Goal: Task Accomplishment & Management: Complete application form

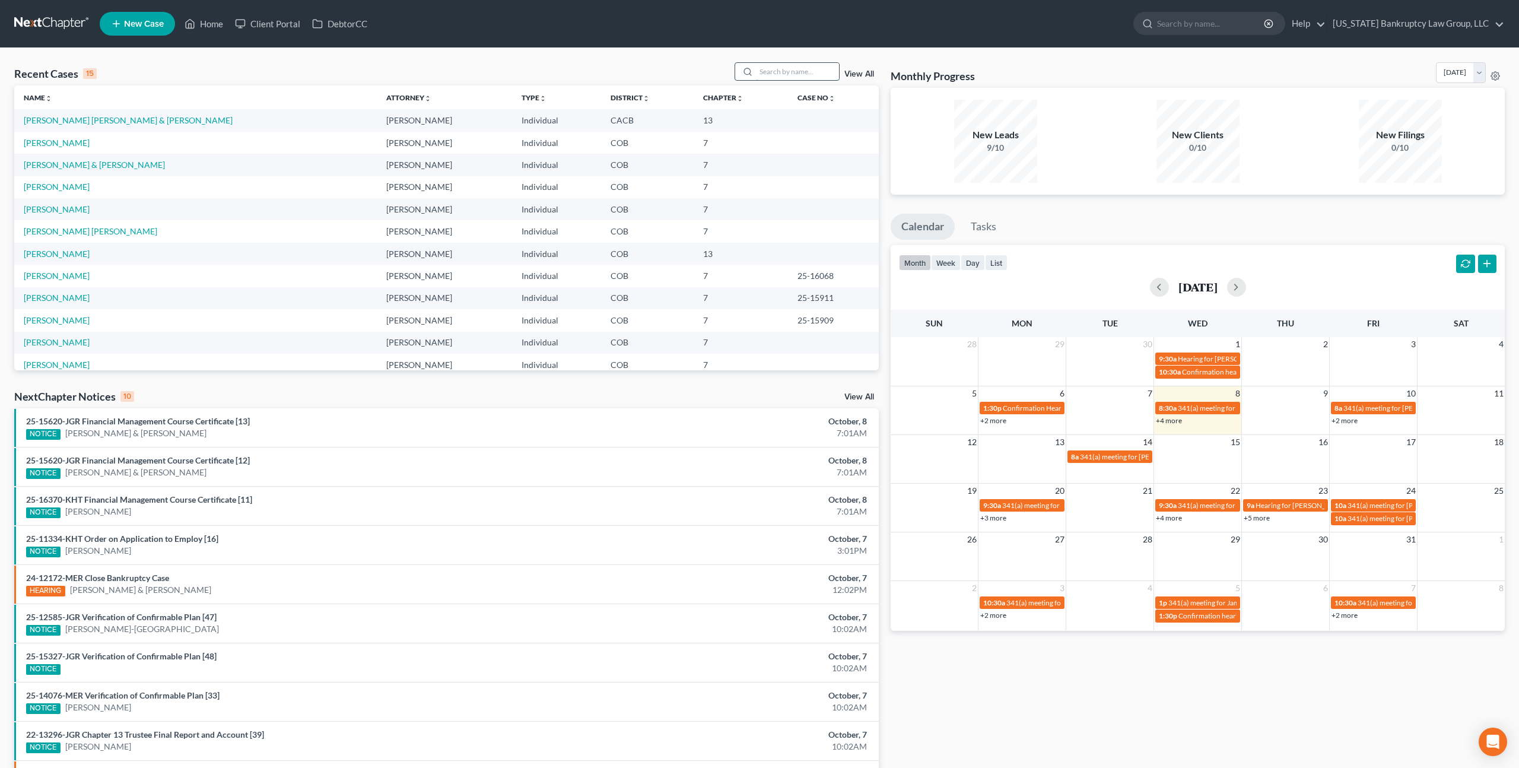
click at [769, 73] on input "search" at bounding box center [797, 71] width 83 height 17
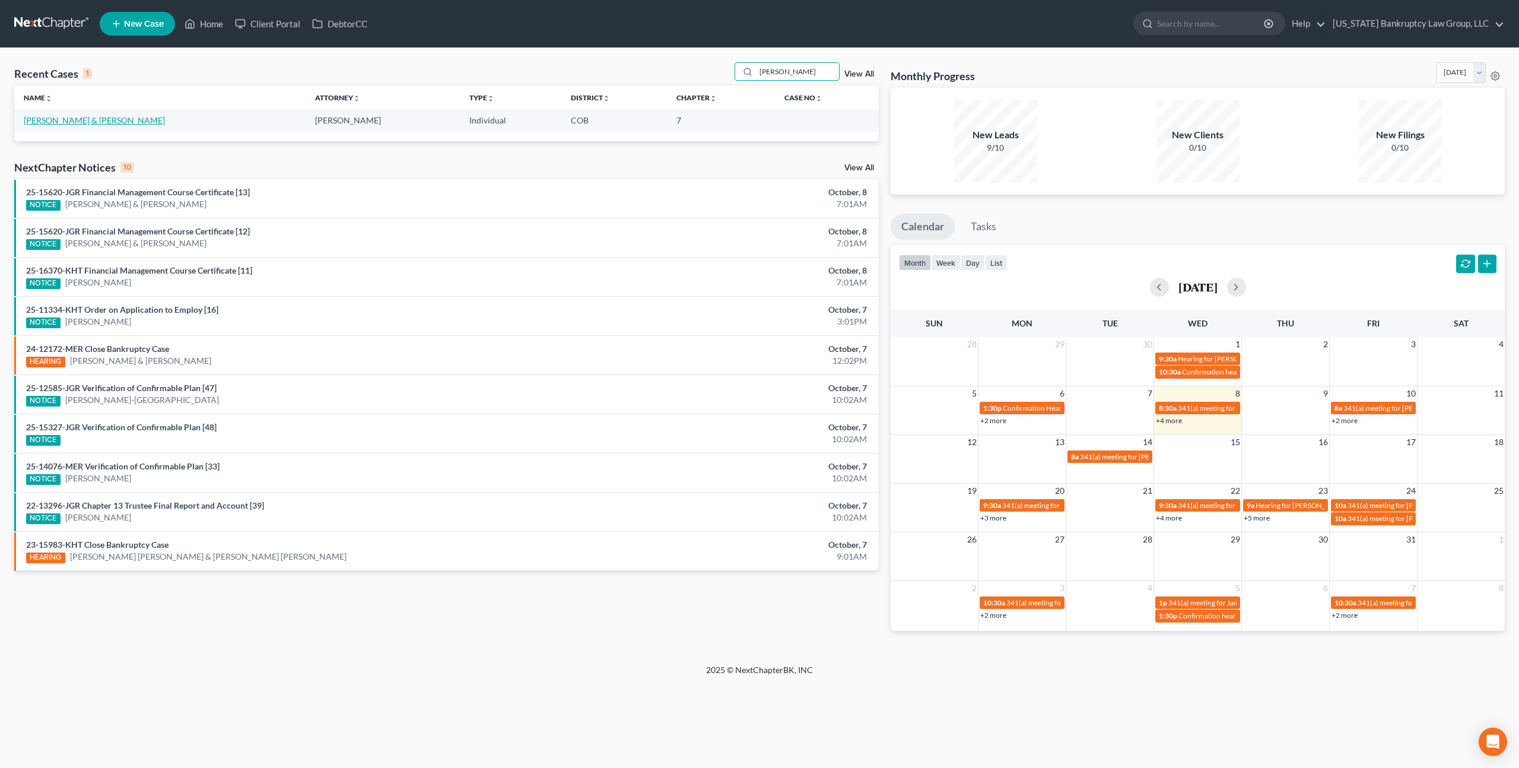
type input "[PERSON_NAME]"
click at [65, 119] on link "[PERSON_NAME] & [PERSON_NAME]" at bounding box center [94, 120] width 141 height 10
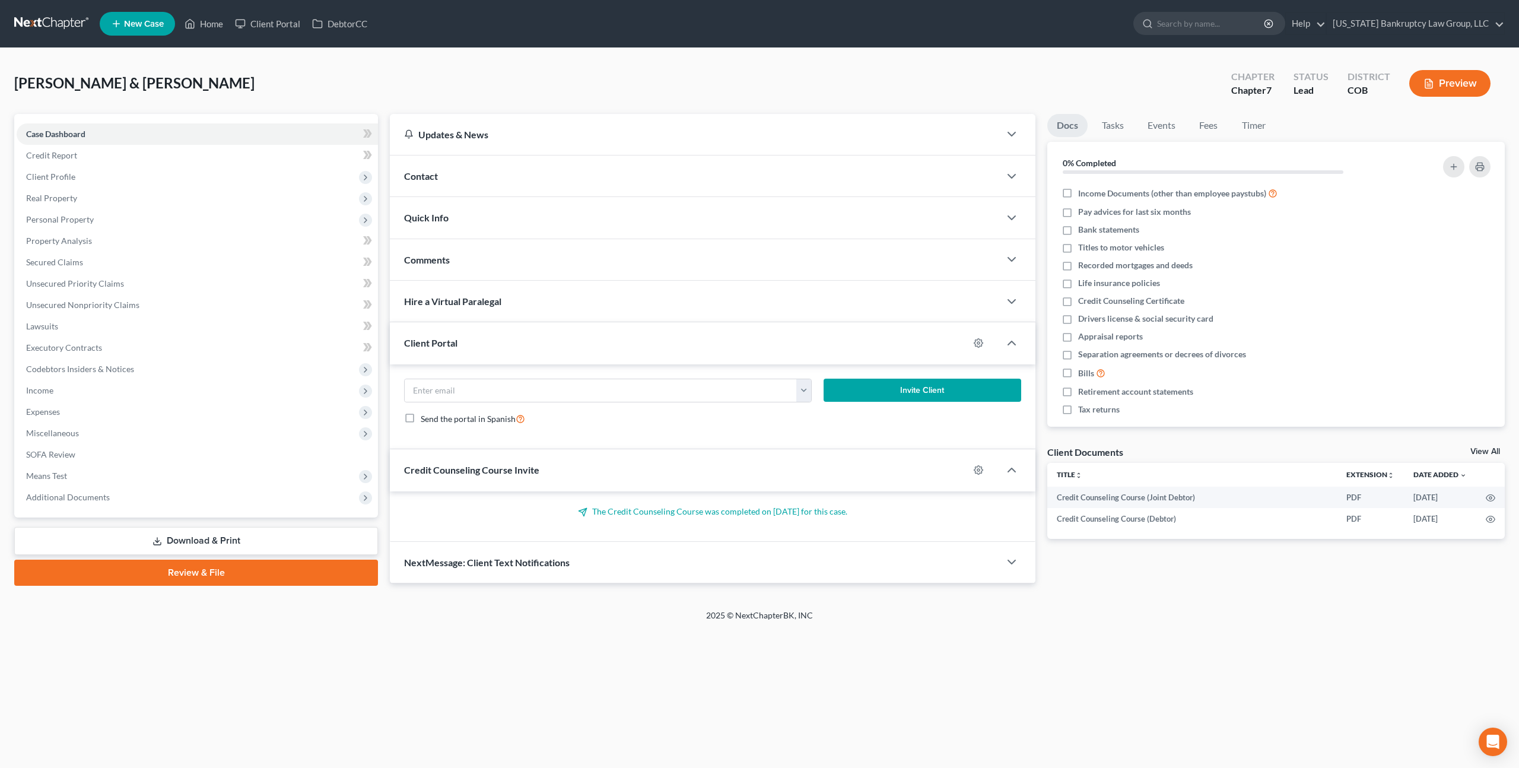
click at [146, 26] on span "New Case" at bounding box center [144, 24] width 40 height 9
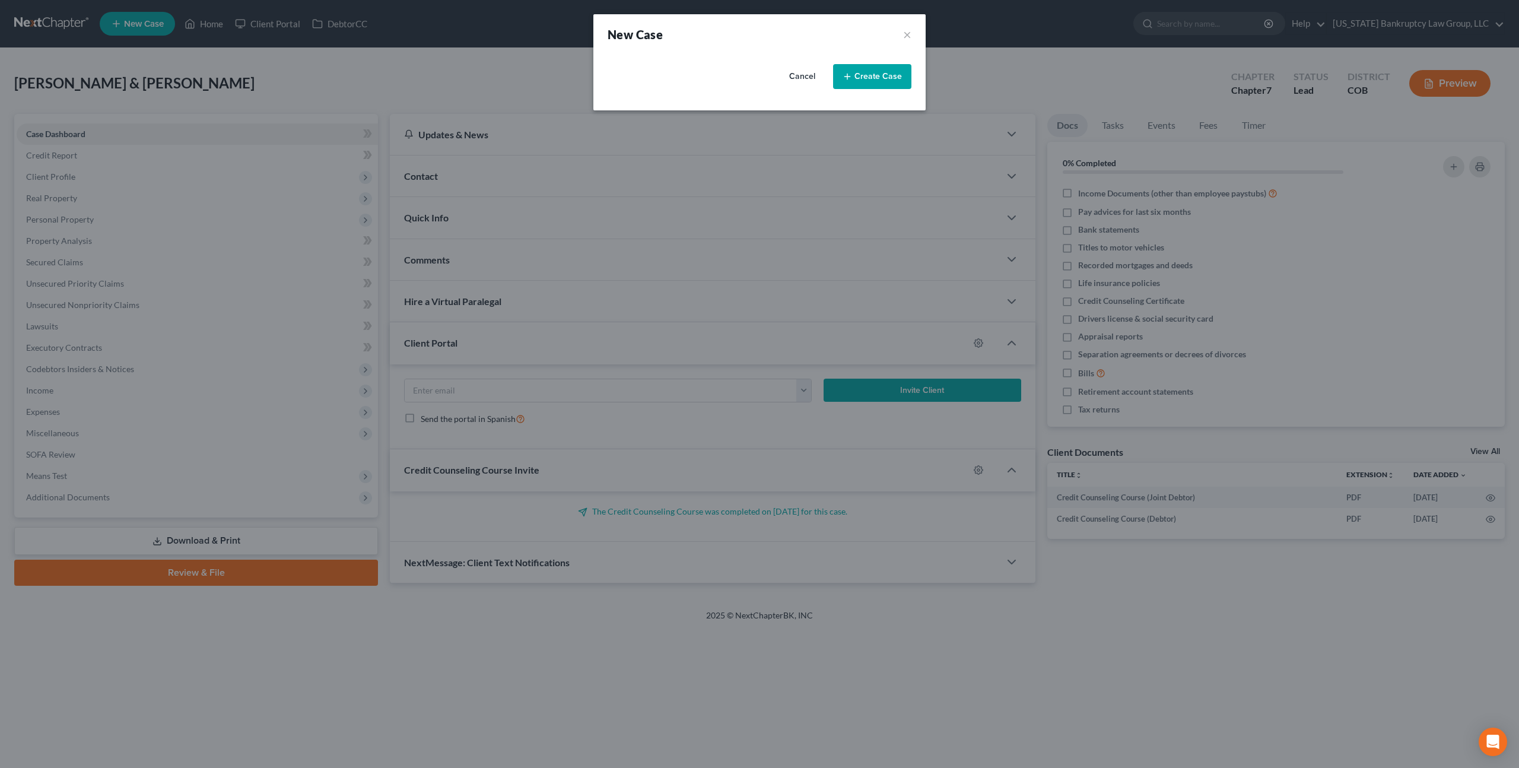
select select "11"
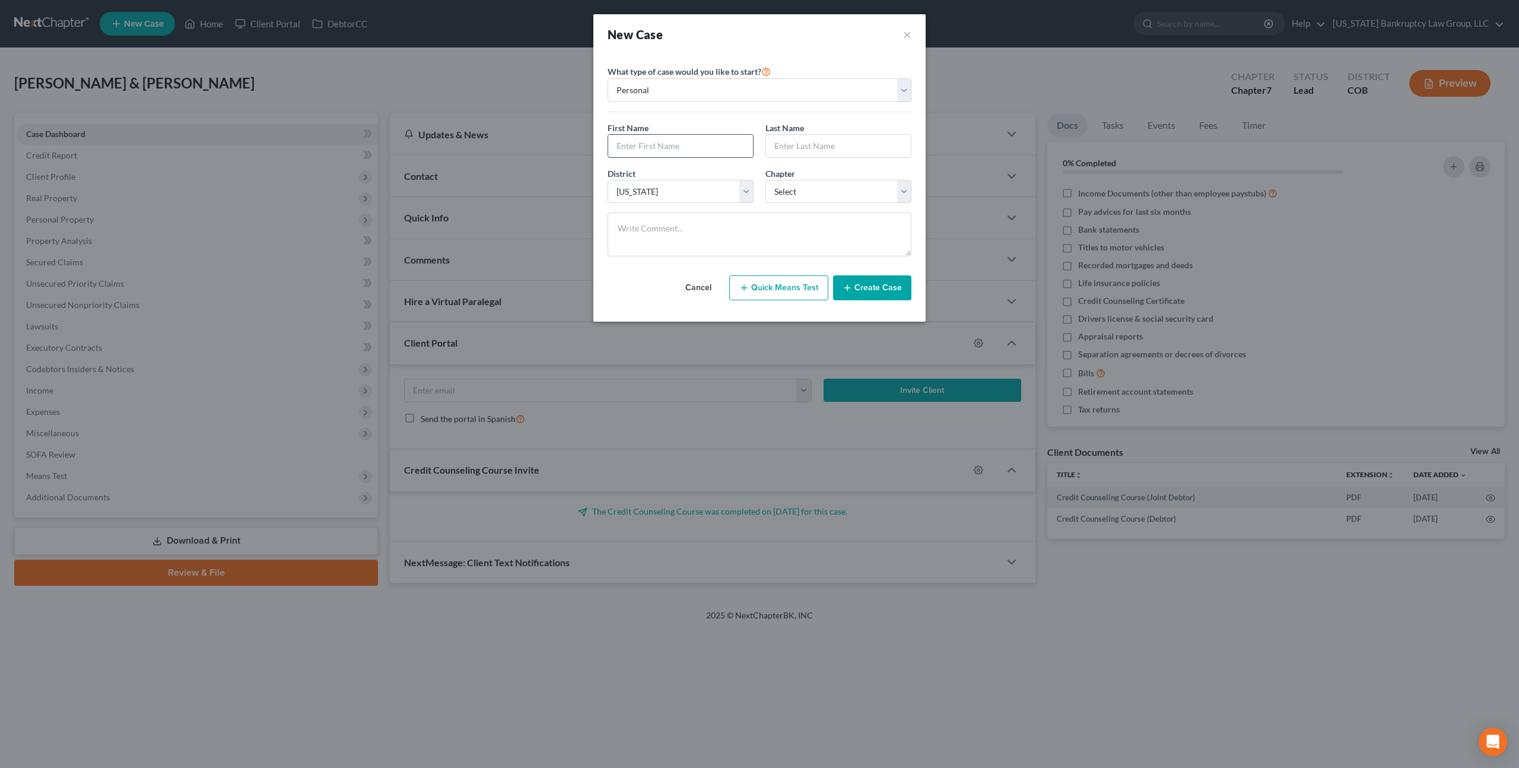
click at [674, 143] on input "text" at bounding box center [680, 146] width 145 height 23
type input "Kyrie"
type input "[PERSON_NAME]"
click at [862, 193] on select "Select 7 11 12 13" at bounding box center [838, 192] width 146 height 24
select select "0"
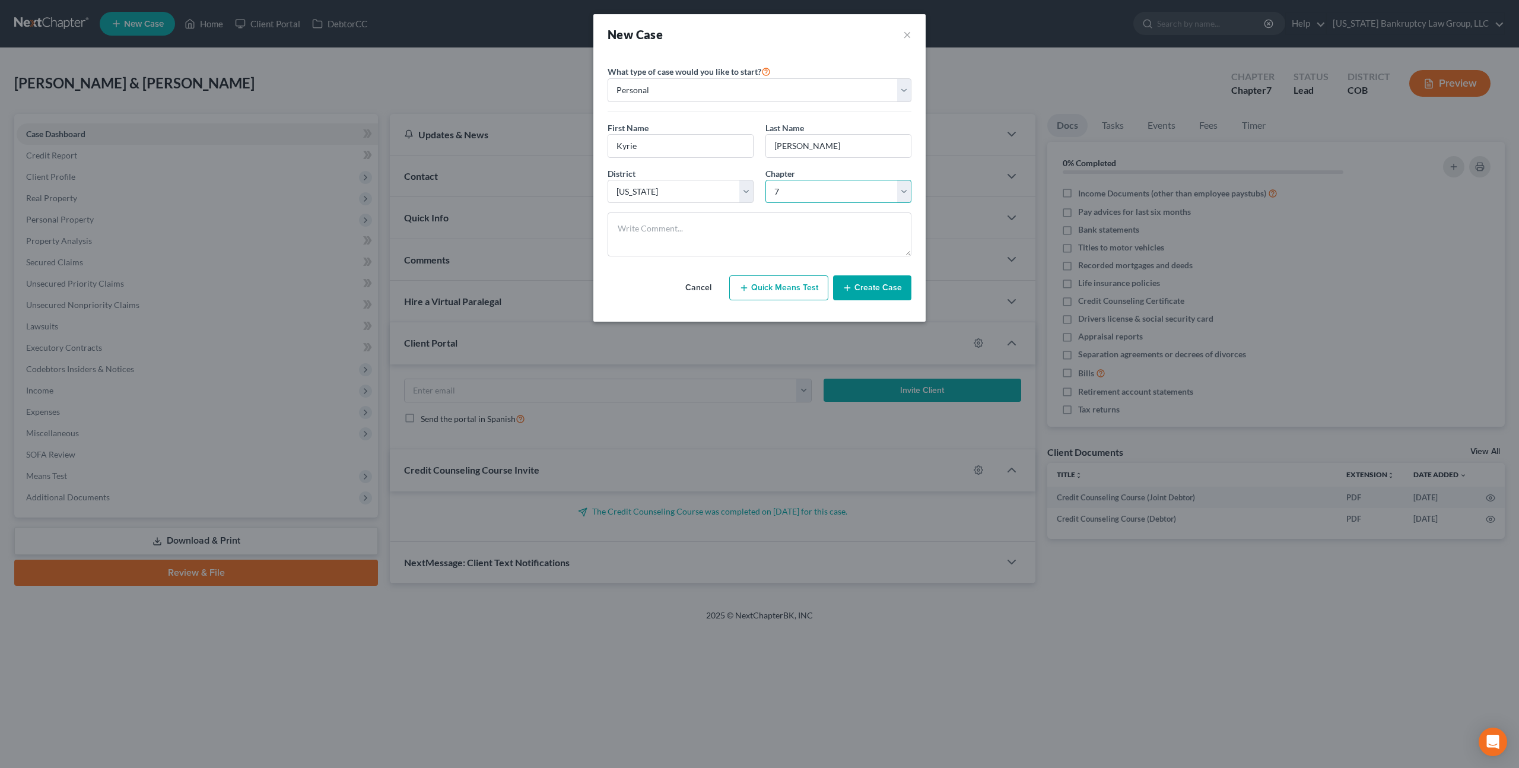
click at [765, 180] on select "Select 7 11 12 13" at bounding box center [838, 192] width 146 height 24
click at [876, 284] on button "Create Case" at bounding box center [872, 287] width 78 height 25
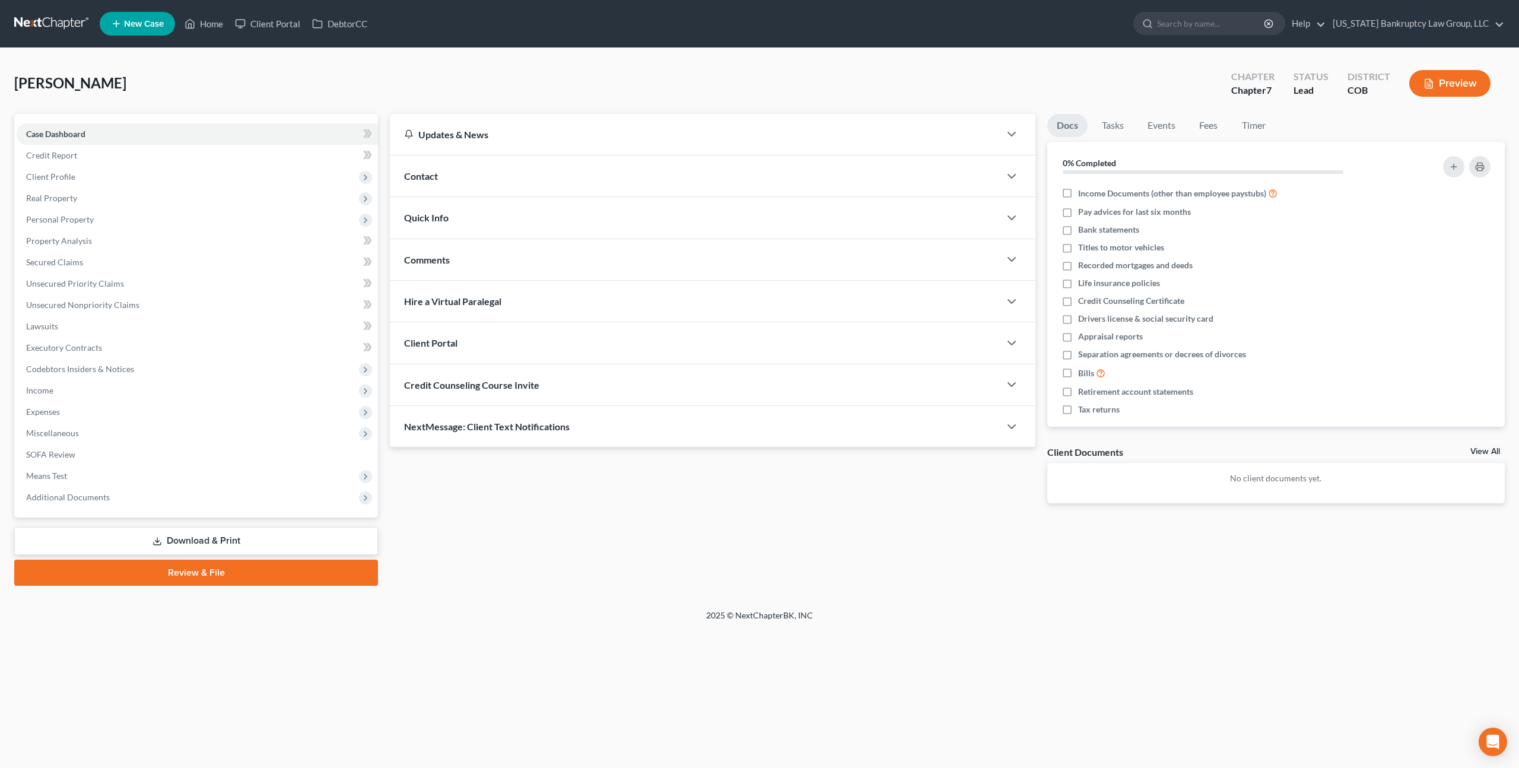
click at [574, 340] on div "Client Portal" at bounding box center [695, 342] width 610 height 41
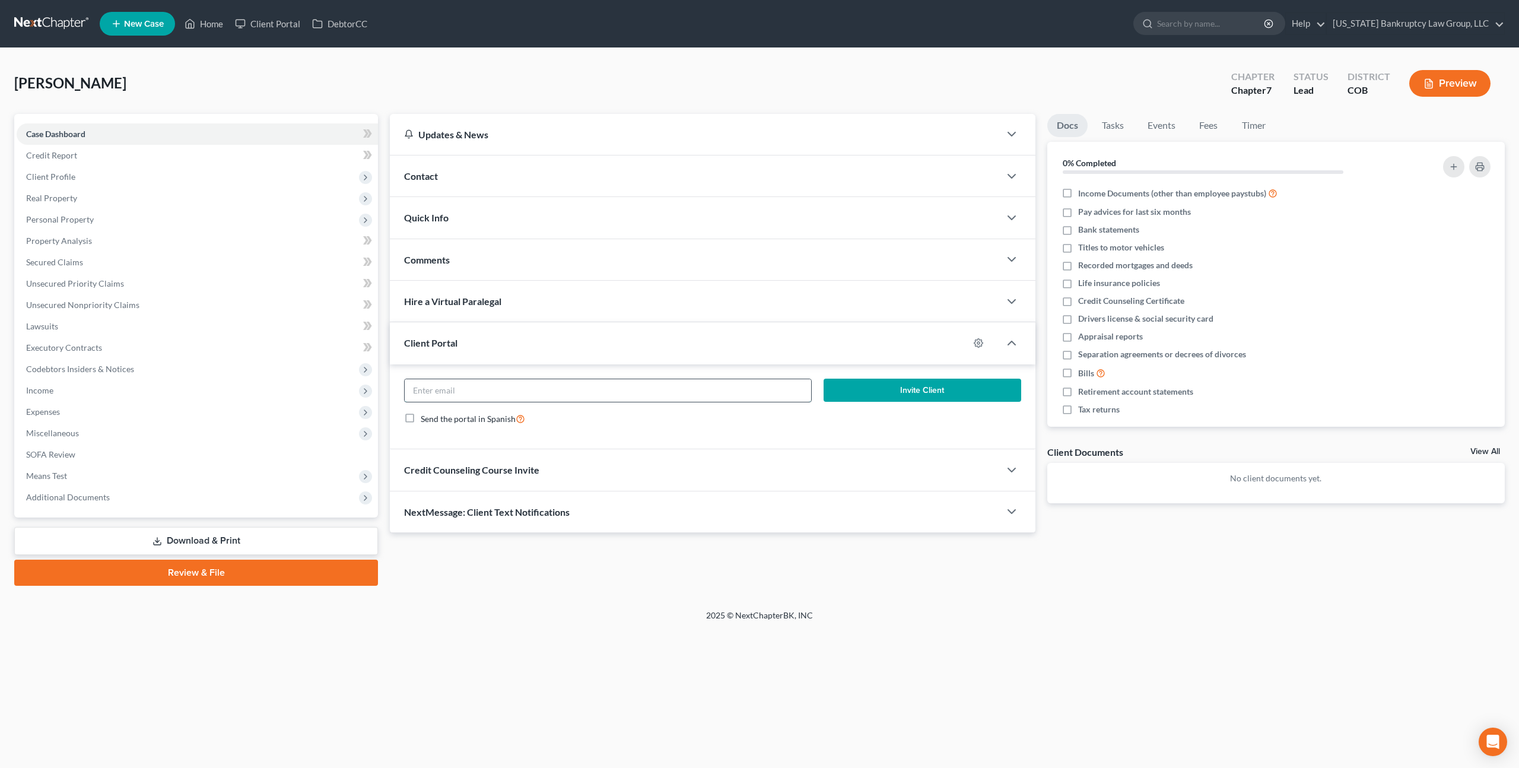
click at [590, 384] on input "email" at bounding box center [608, 390] width 406 height 23
paste input "[EMAIL_ADDRESS][DOMAIN_NAME]"
type input "[EMAIL_ADDRESS][DOMAIN_NAME]"
click at [871, 394] on button "Invite Client" at bounding box center [922, 390] width 198 height 24
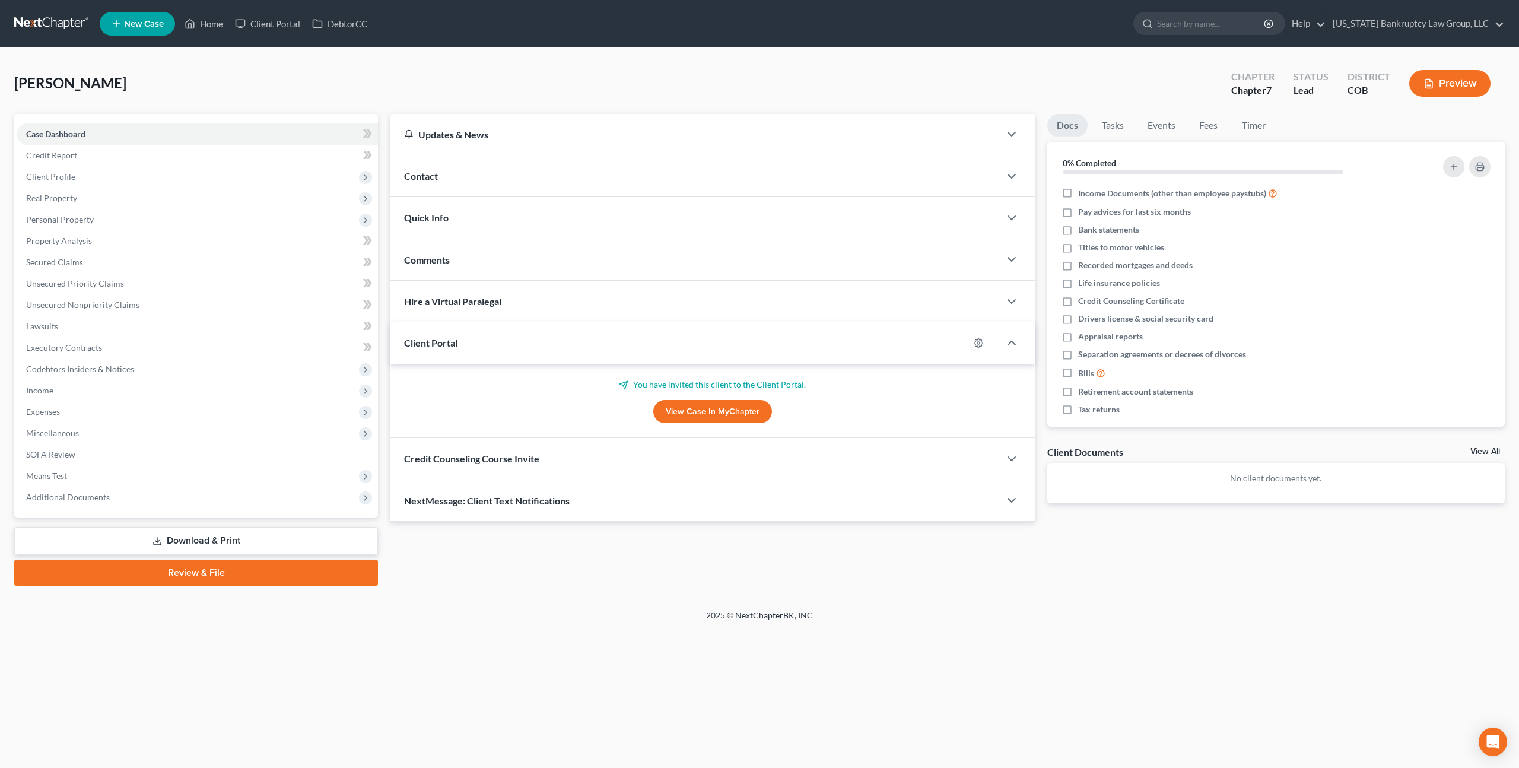
click at [479, 460] on span "Credit Counseling Course Invite" at bounding box center [471, 458] width 135 height 11
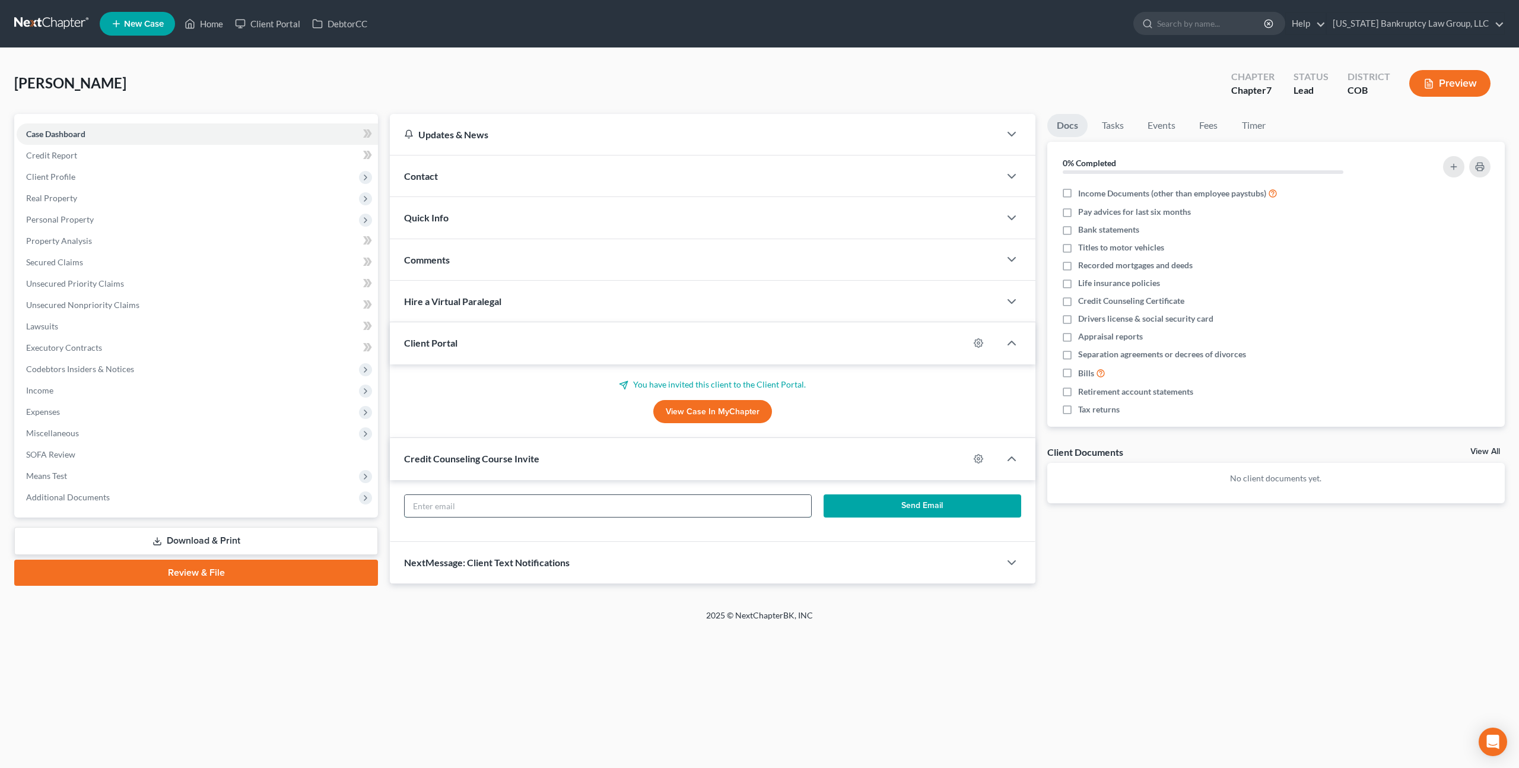
click at [526, 501] on input "text" at bounding box center [608, 506] width 406 height 23
paste input "[EMAIL_ADDRESS][DOMAIN_NAME]"
type input "[EMAIL_ADDRESS][DOMAIN_NAME]"
click at [845, 507] on button "Send Email" at bounding box center [922, 506] width 198 height 24
